Goal: Information Seeking & Learning: Learn about a topic

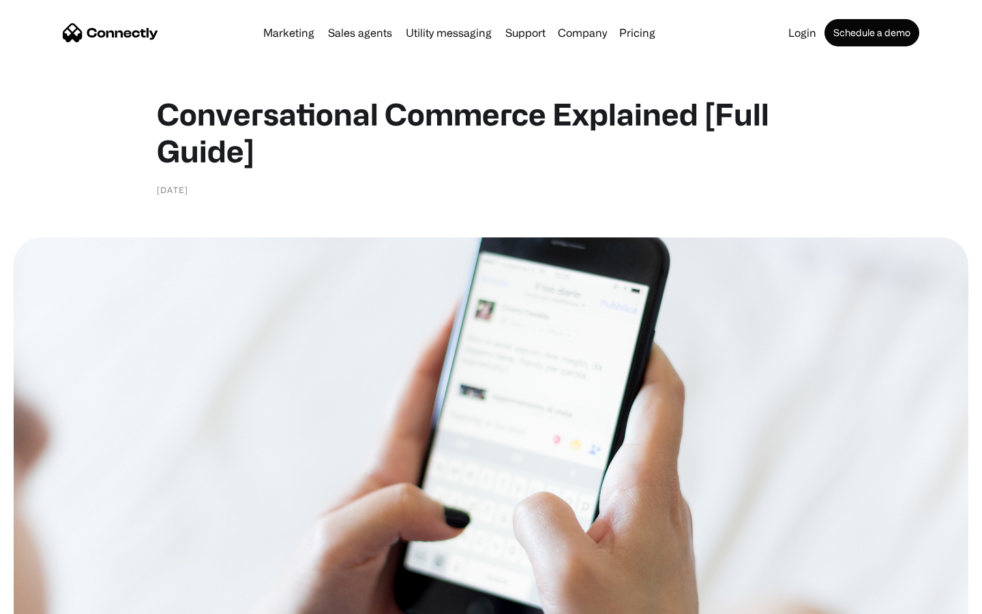
scroll to position [5391, 0]
